Goal: Task Accomplishment & Management: Manage account settings

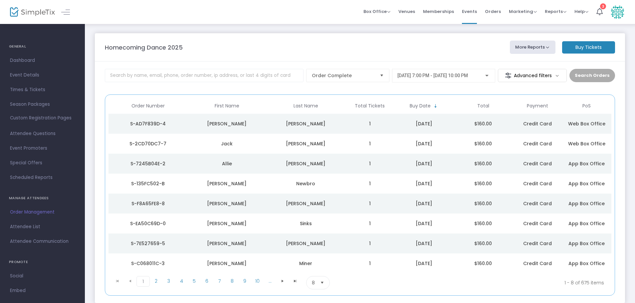
click at [243, 119] on td "[PERSON_NAME]" at bounding box center [226, 124] width 79 height 20
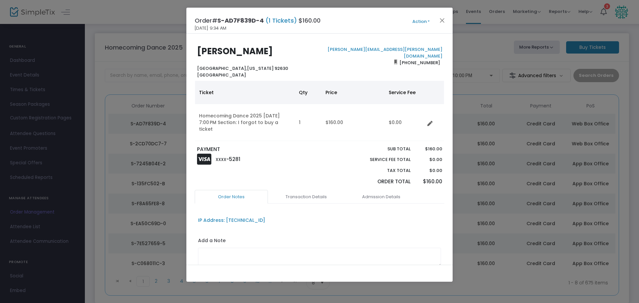
click at [427, 23] on button "Action" at bounding box center [421, 21] width 40 height 7
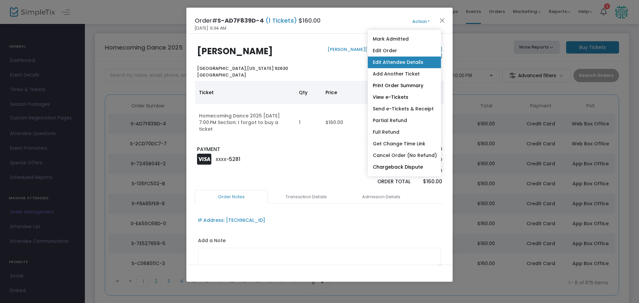
click at [410, 65] on link "Edit Attendee Details" at bounding box center [404, 63] width 73 height 12
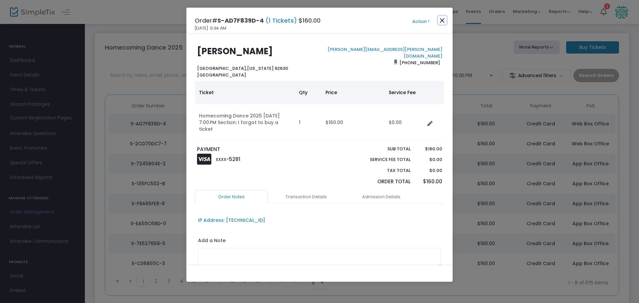
click at [443, 18] on button "Close" at bounding box center [442, 20] width 9 height 9
